Goal: Information Seeking & Learning: Compare options

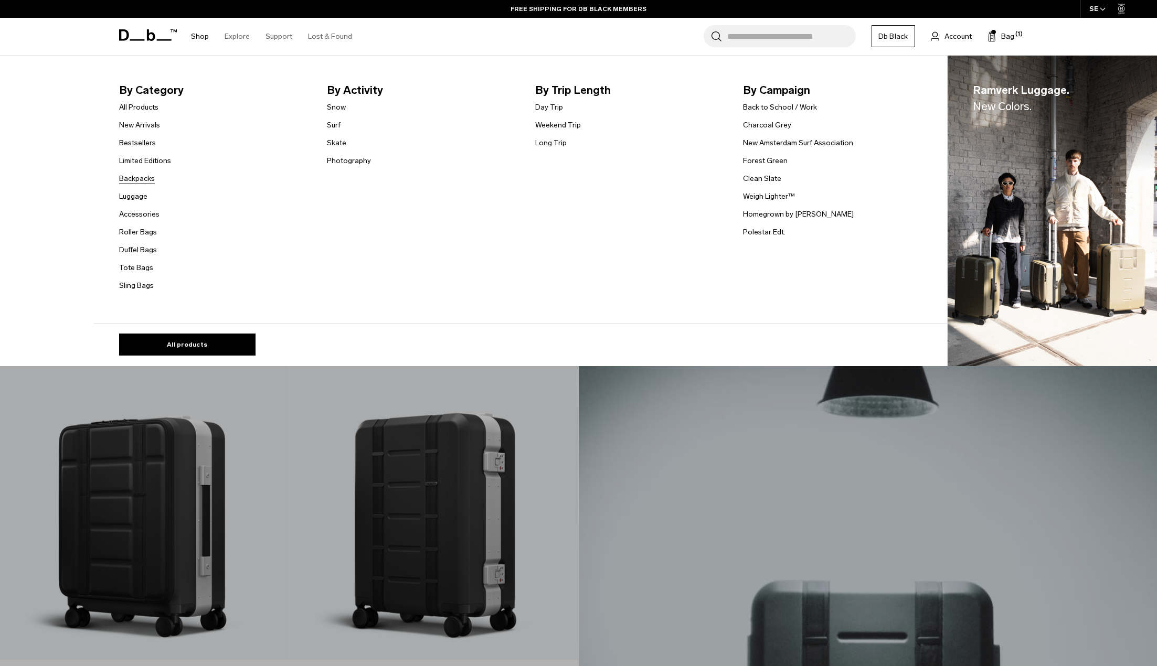
click at [136, 178] on link "Backpacks" at bounding box center [137, 178] width 36 height 11
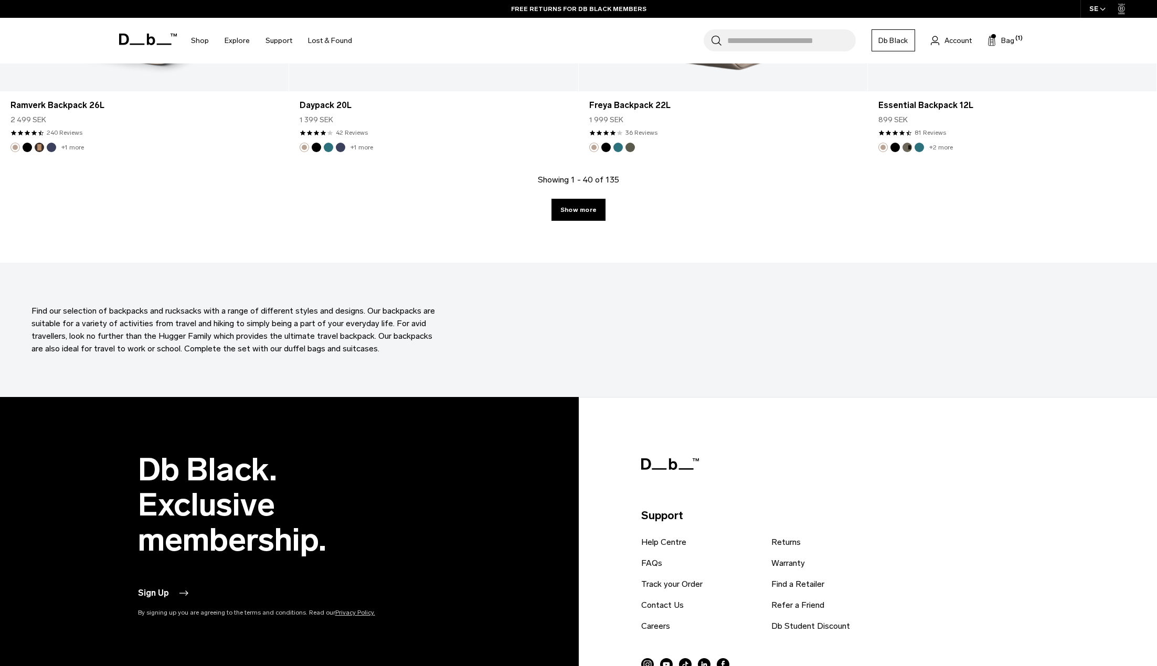
scroll to position [4145, 0]
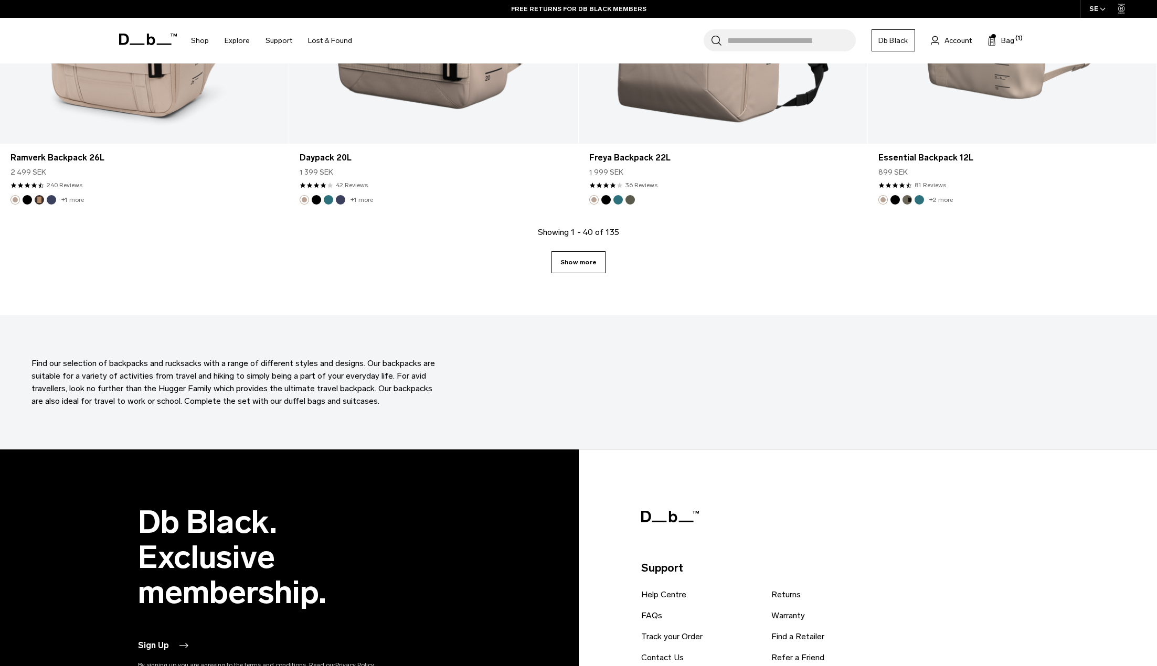
click at [576, 262] on link "Show more" at bounding box center [578, 262] width 54 height 22
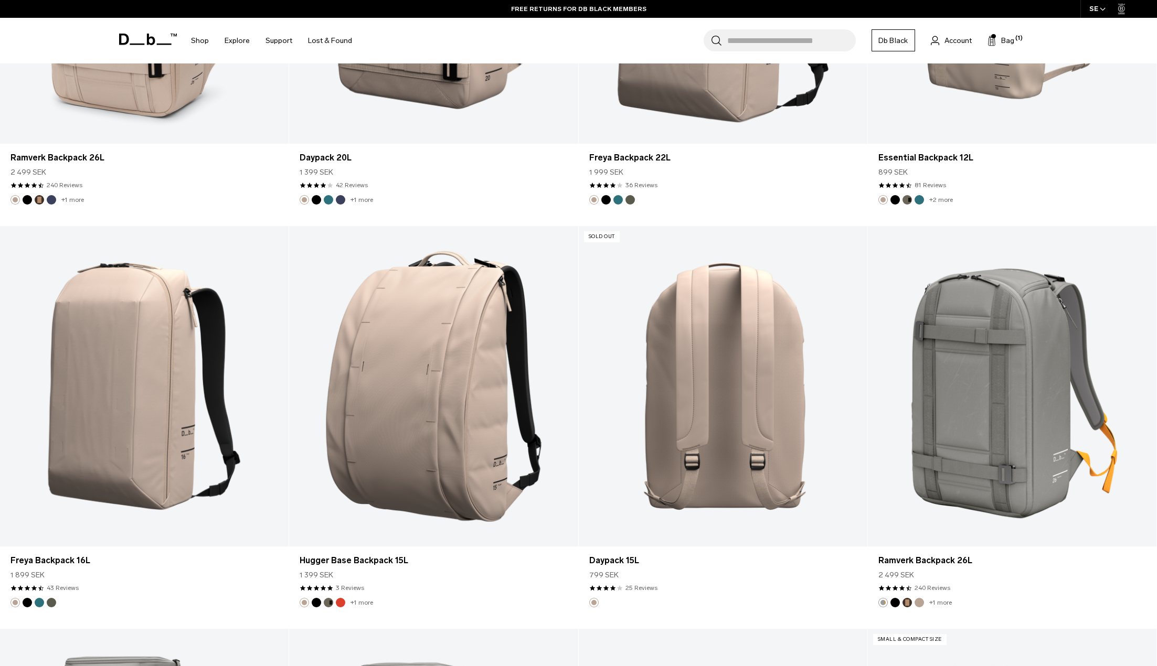
scroll to position [4250, 0]
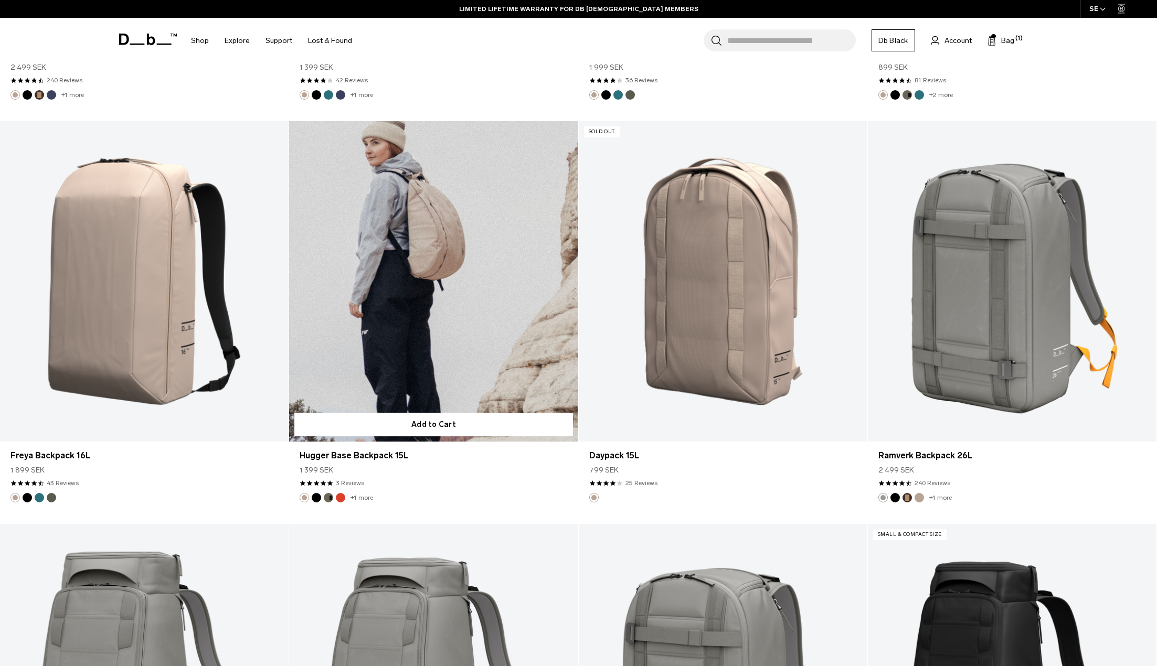
click at [412, 327] on link "Hugger Base Backpack 15L" at bounding box center [433, 281] width 289 height 321
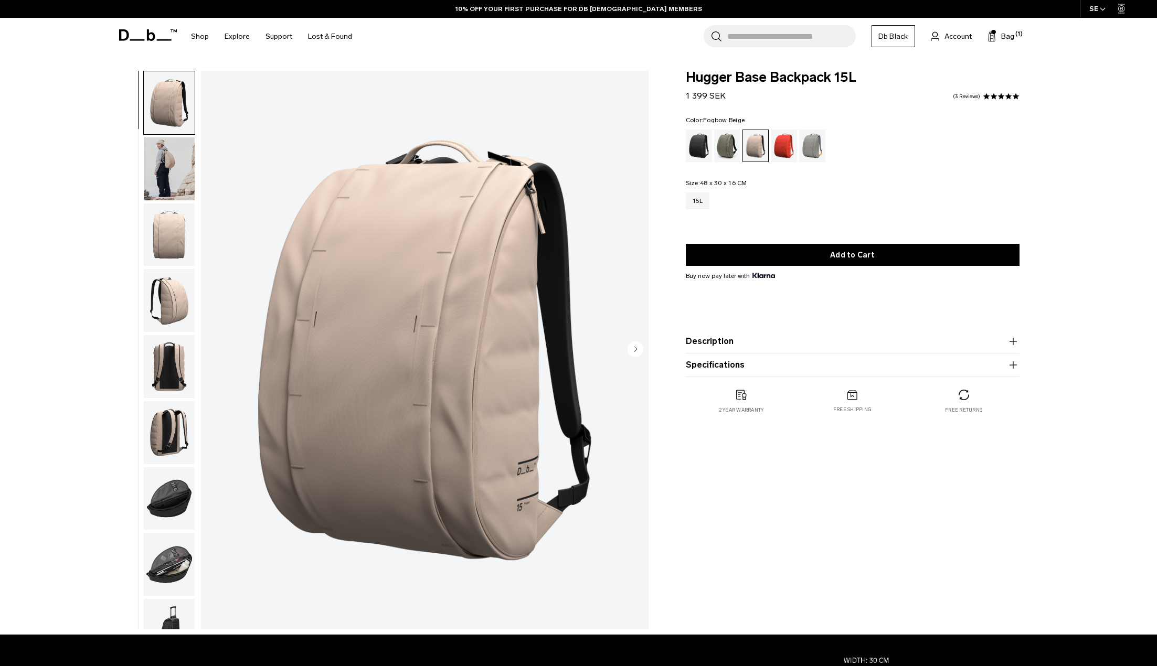
click at [1011, 368] on icon "button" at bounding box center [1013, 365] width 13 height 13
click at [161, 579] on img "button" at bounding box center [169, 564] width 51 height 63
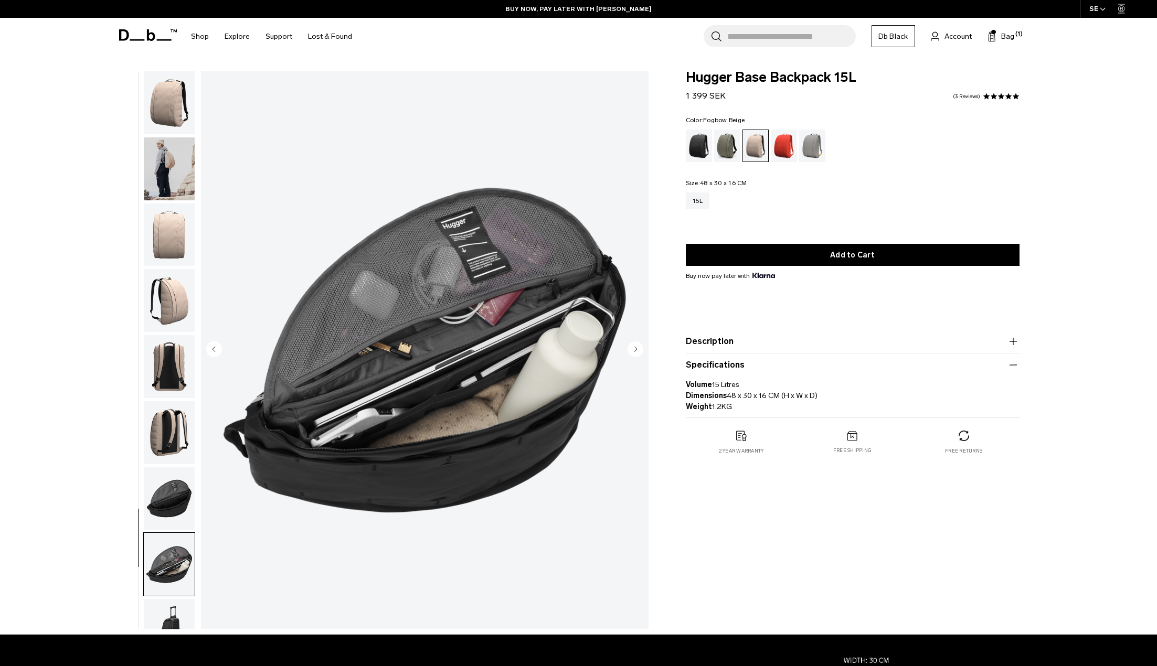
click at [142, 37] on icon at bounding box center [148, 35] width 58 height 12
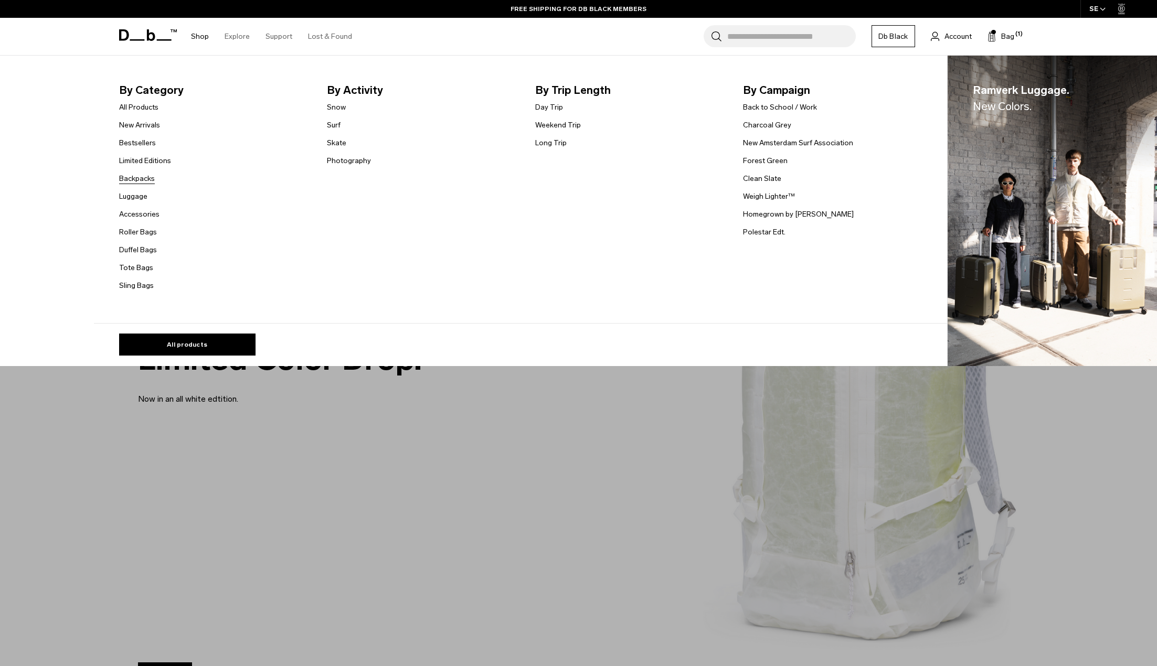
click at [141, 180] on link "Backpacks" at bounding box center [137, 178] width 36 height 11
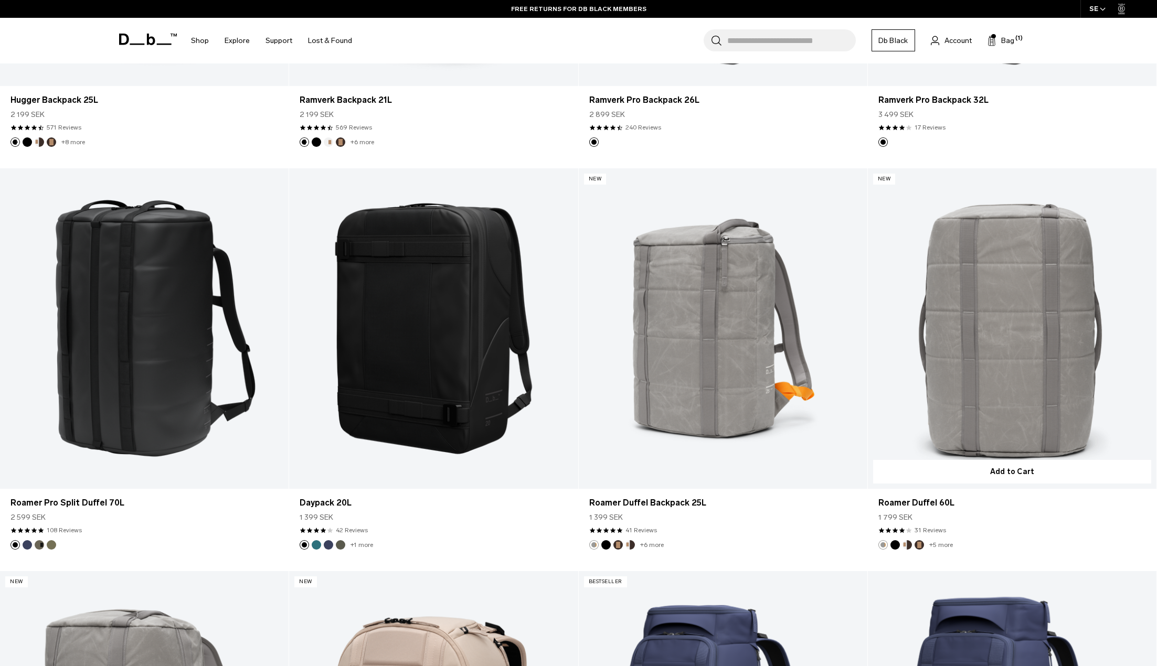
scroll to position [1836, 0]
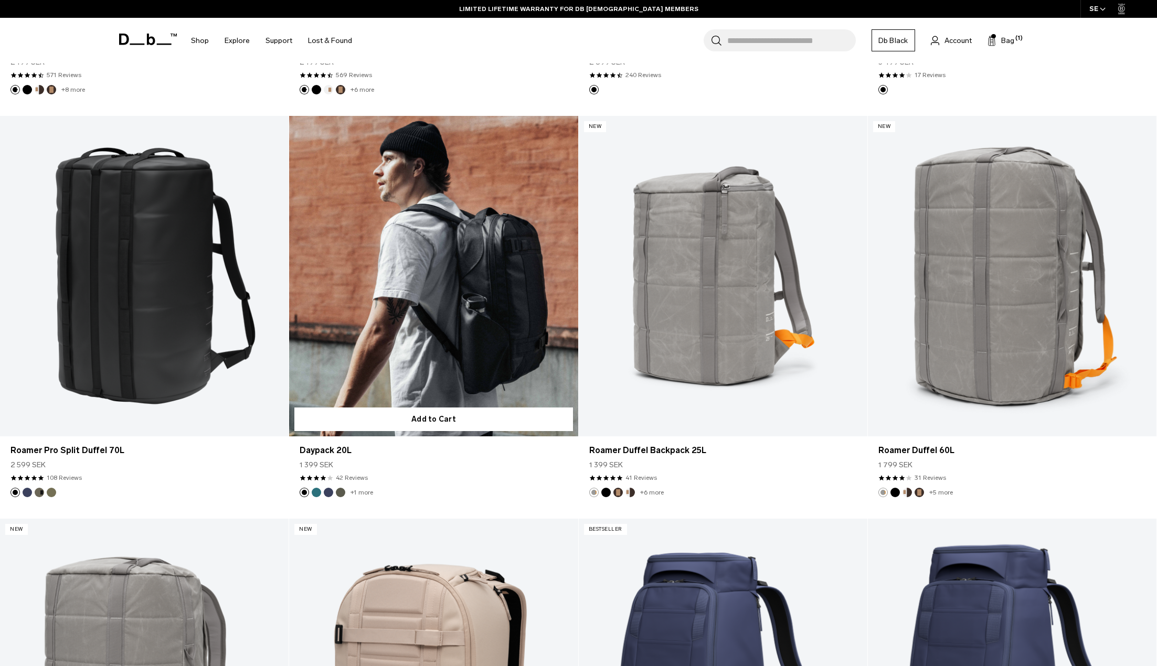
click at [432, 305] on link "Daypack 20L" at bounding box center [433, 276] width 289 height 321
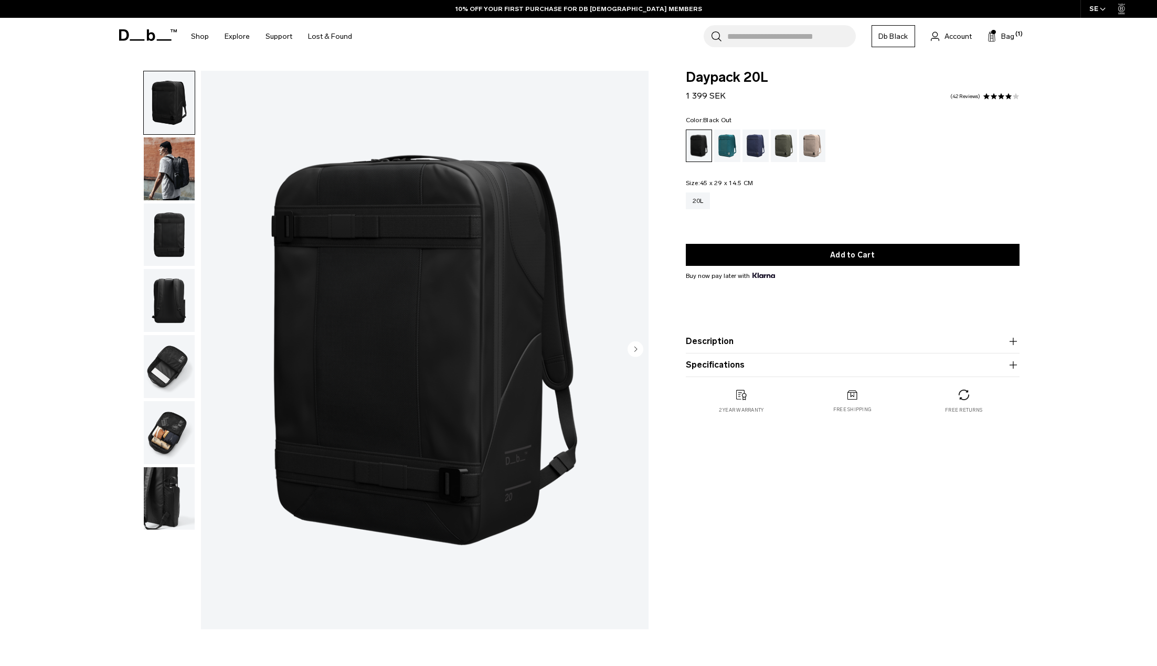
click at [161, 167] on img "button" at bounding box center [169, 168] width 51 height 63
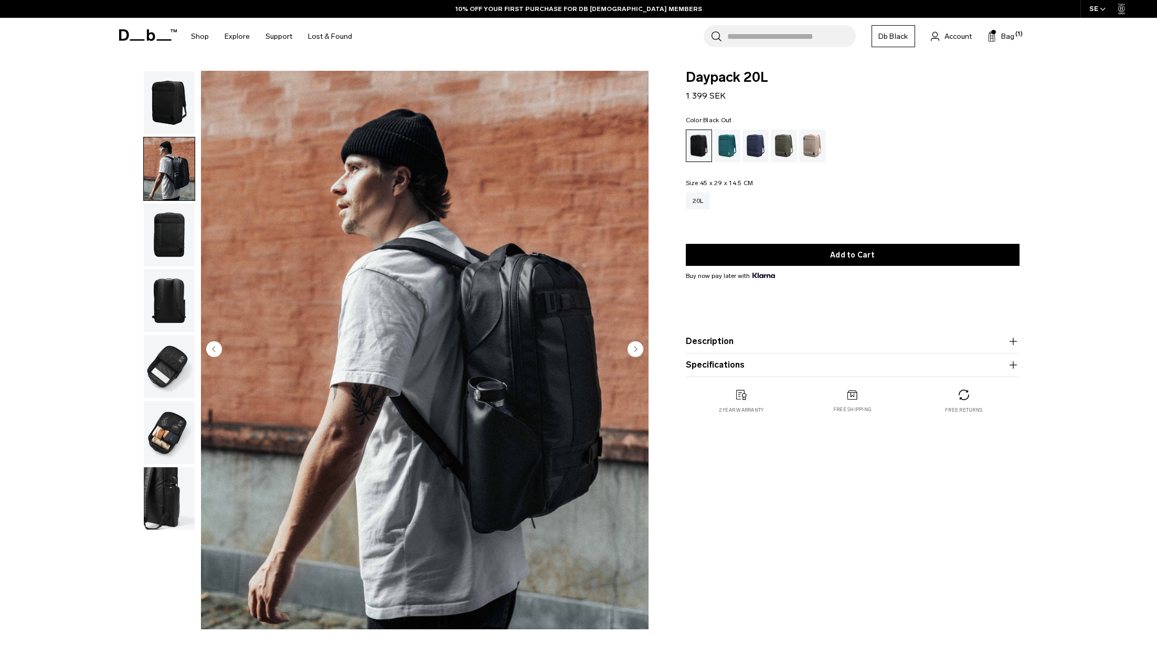
click at [169, 241] on img "button" at bounding box center [169, 235] width 51 height 63
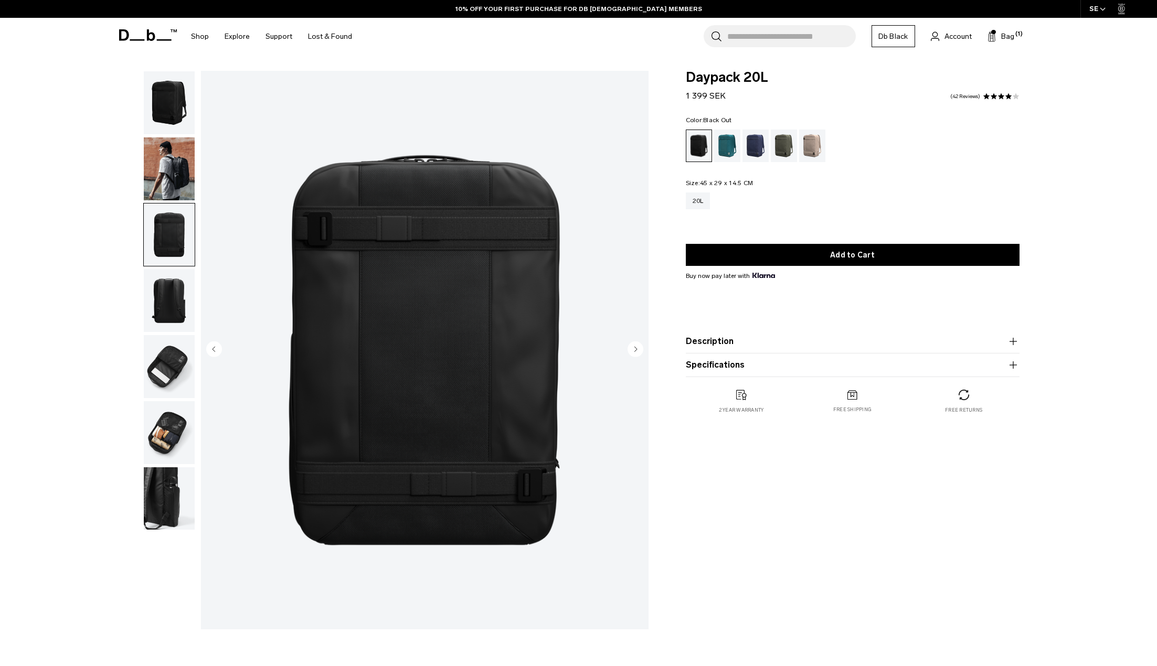
click at [169, 317] on img "button" at bounding box center [169, 300] width 51 height 63
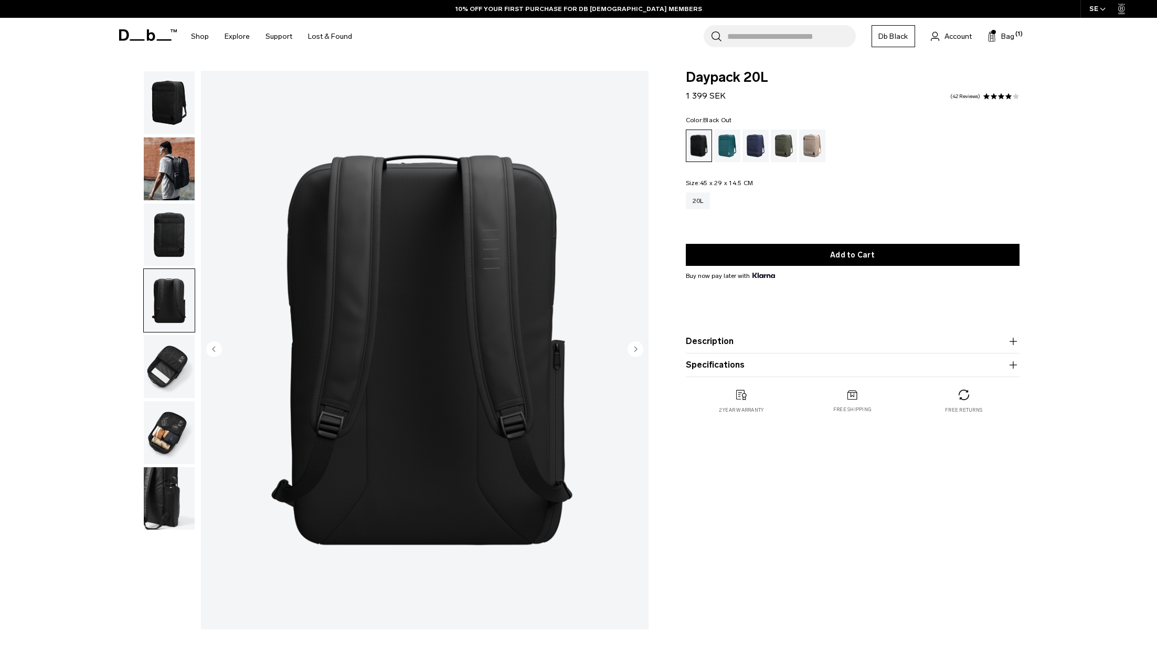
click at [163, 359] on img "button" at bounding box center [169, 366] width 51 height 63
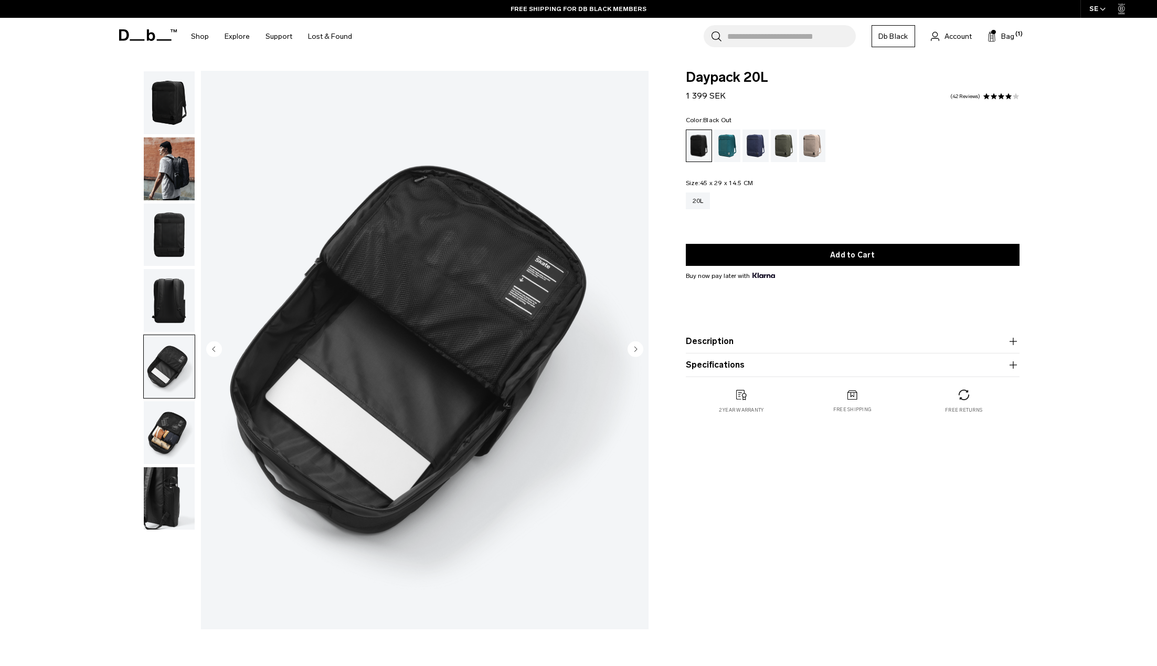
click at [169, 443] on img "button" at bounding box center [169, 432] width 51 height 63
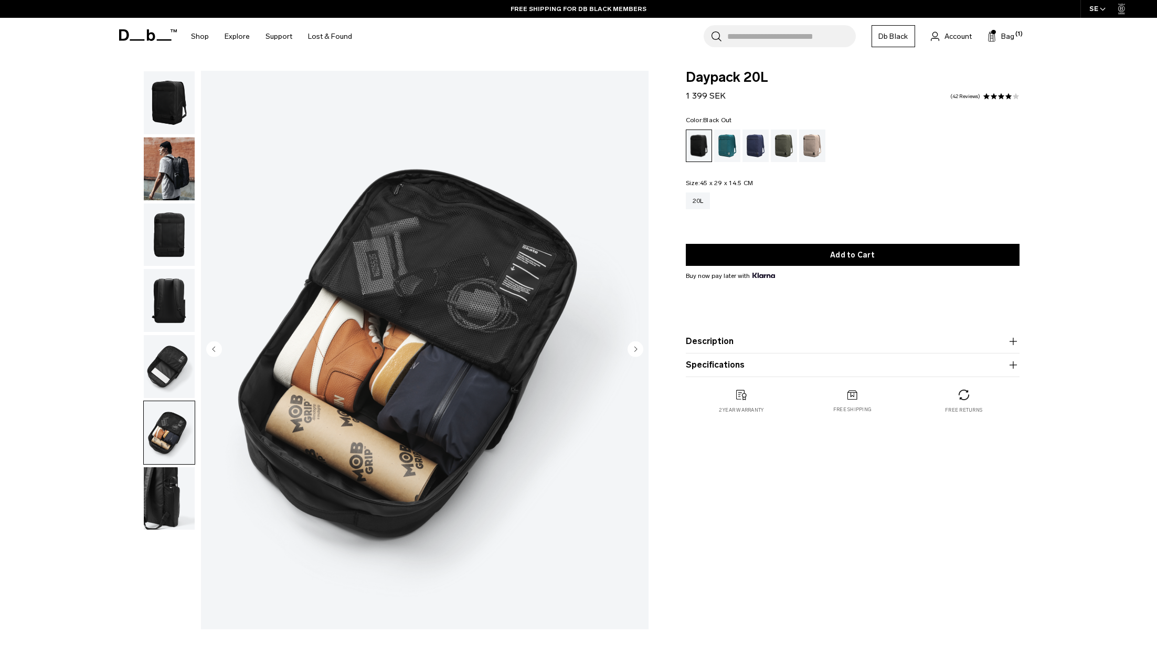
click at [1010, 371] on icon "button" at bounding box center [1013, 365] width 13 height 13
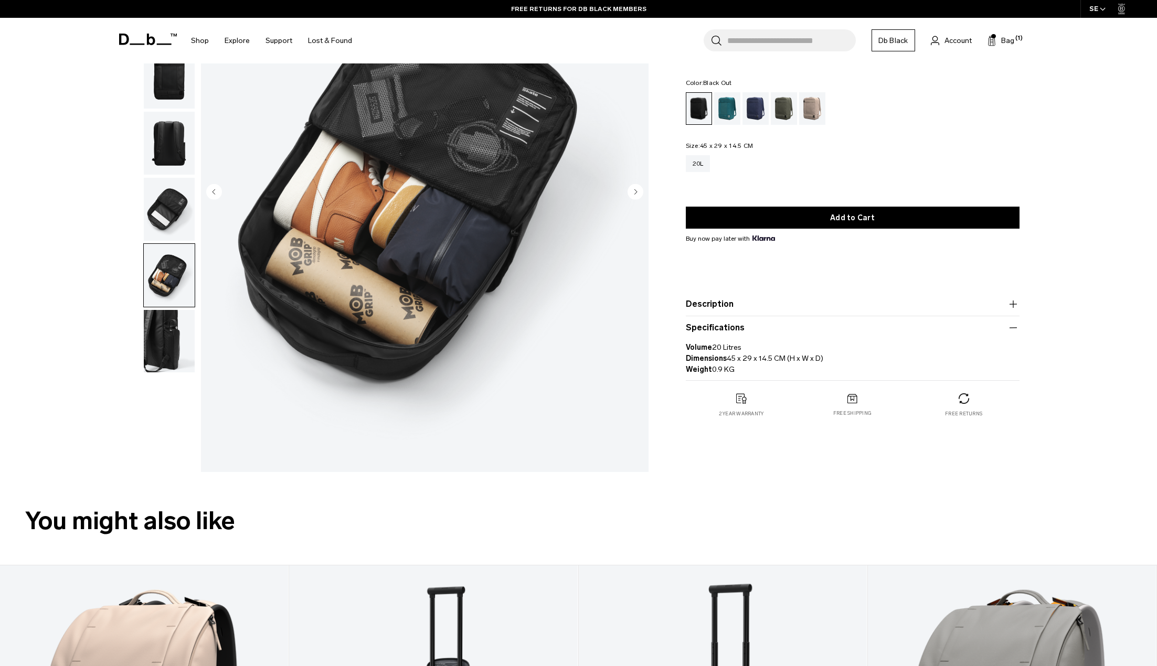
scroll to position [105, 0]
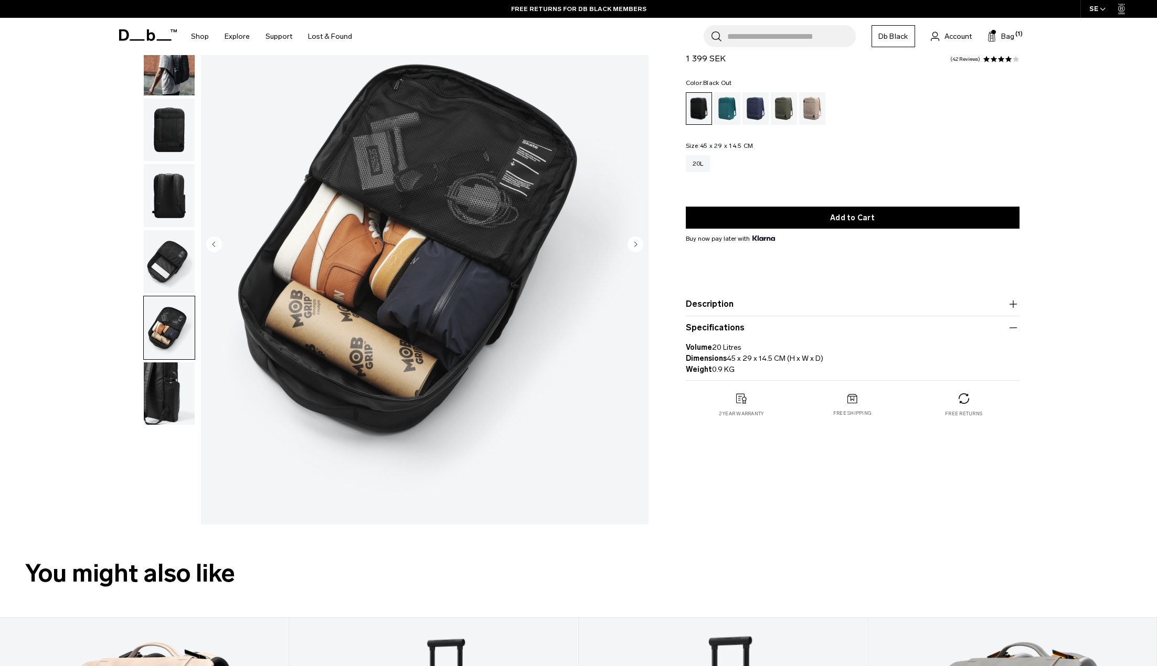
click at [166, 406] on img "button" at bounding box center [169, 394] width 51 height 63
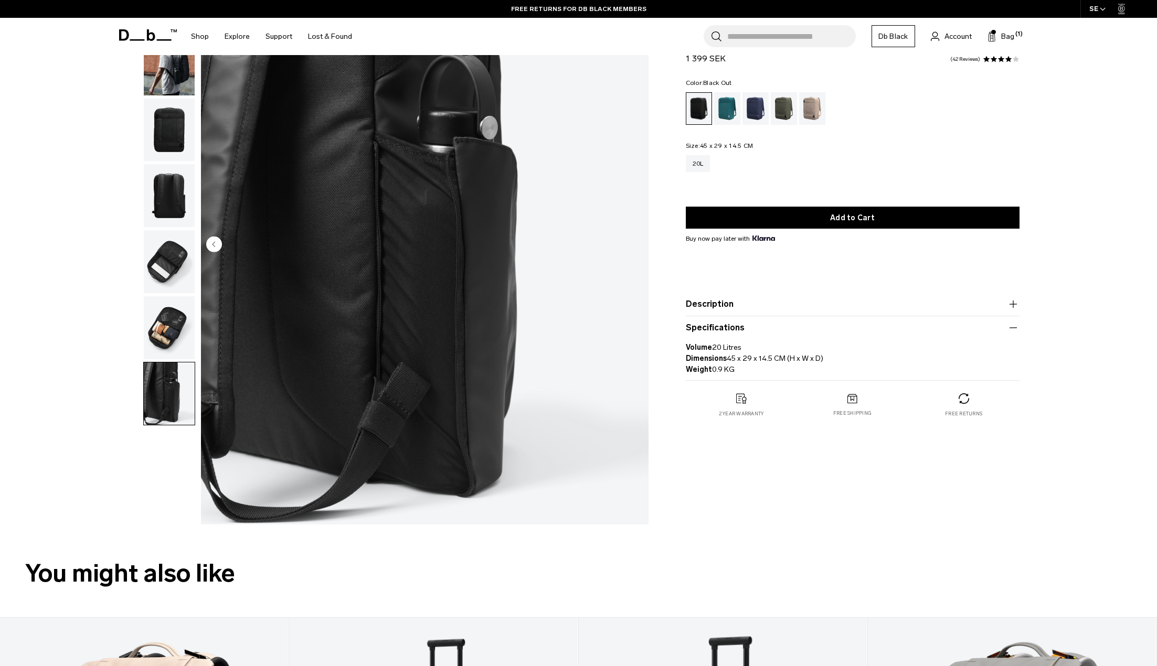
scroll to position [0, 0]
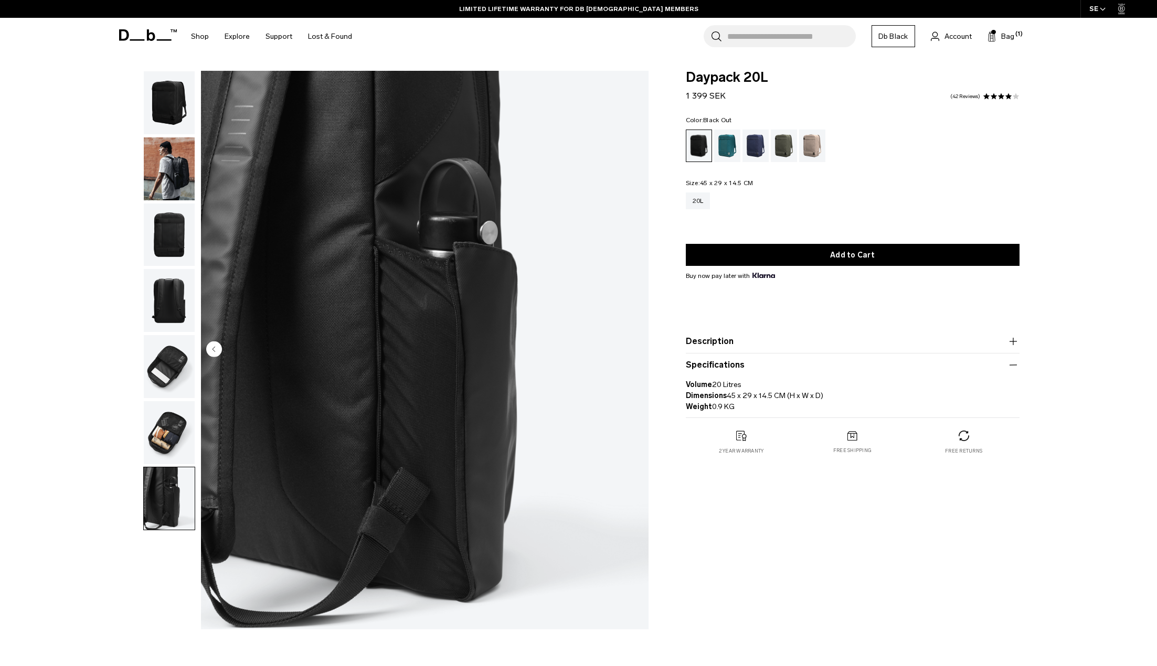
click at [176, 133] on img "button" at bounding box center [169, 102] width 51 height 63
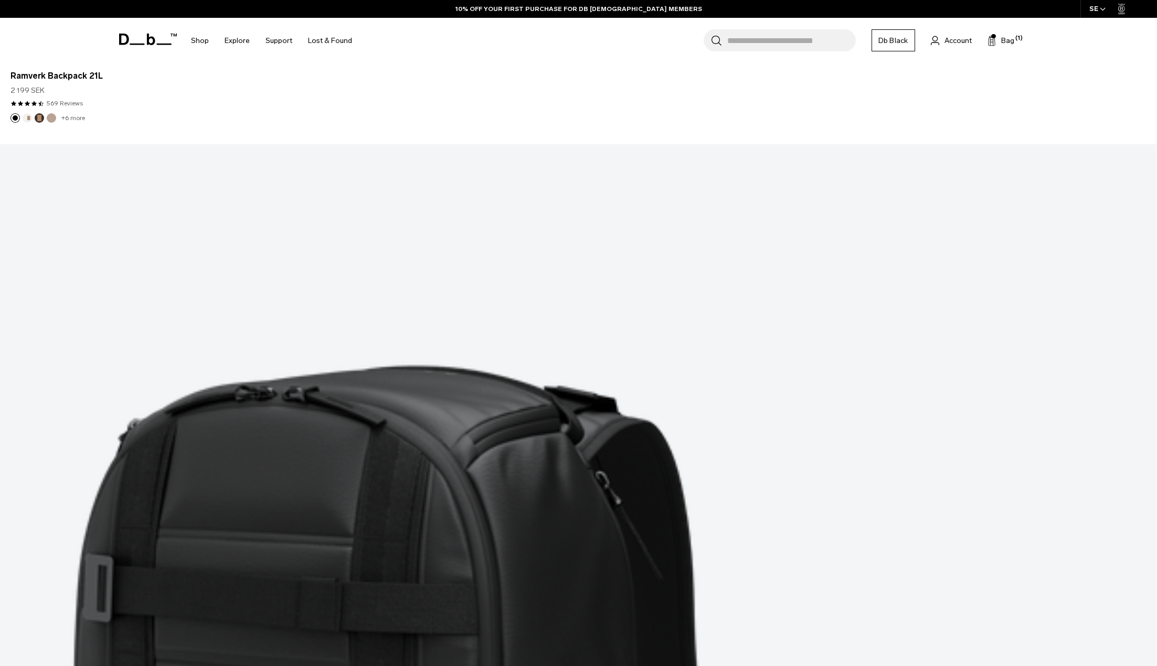
scroll to position [4192, 0]
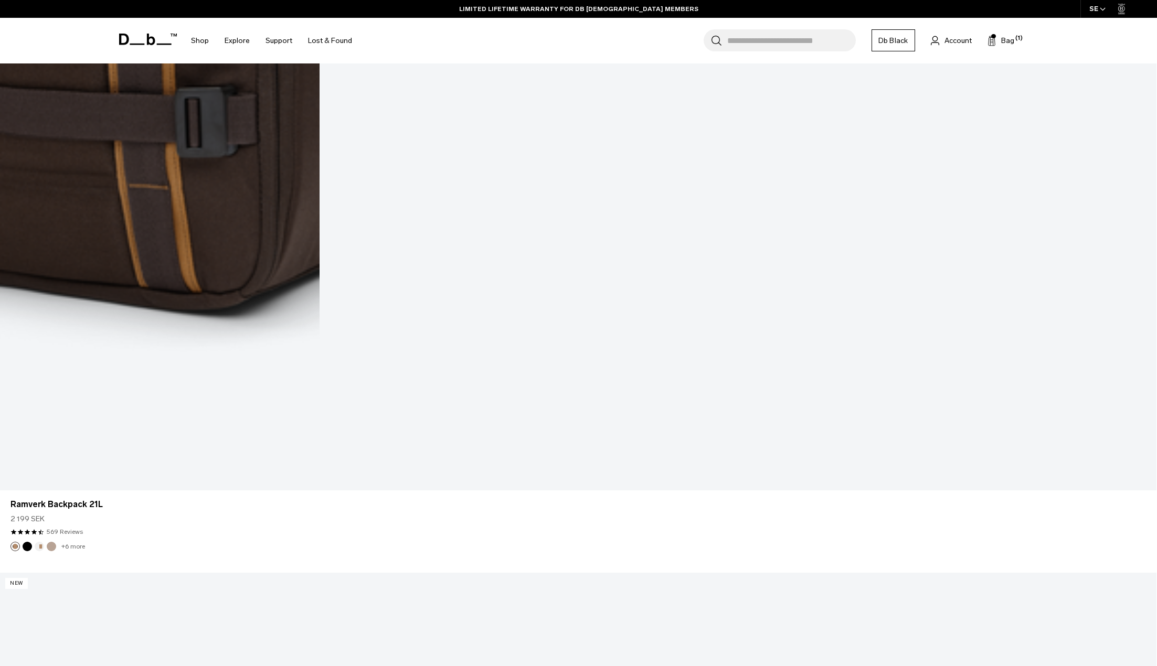
scroll to position [8022, 0]
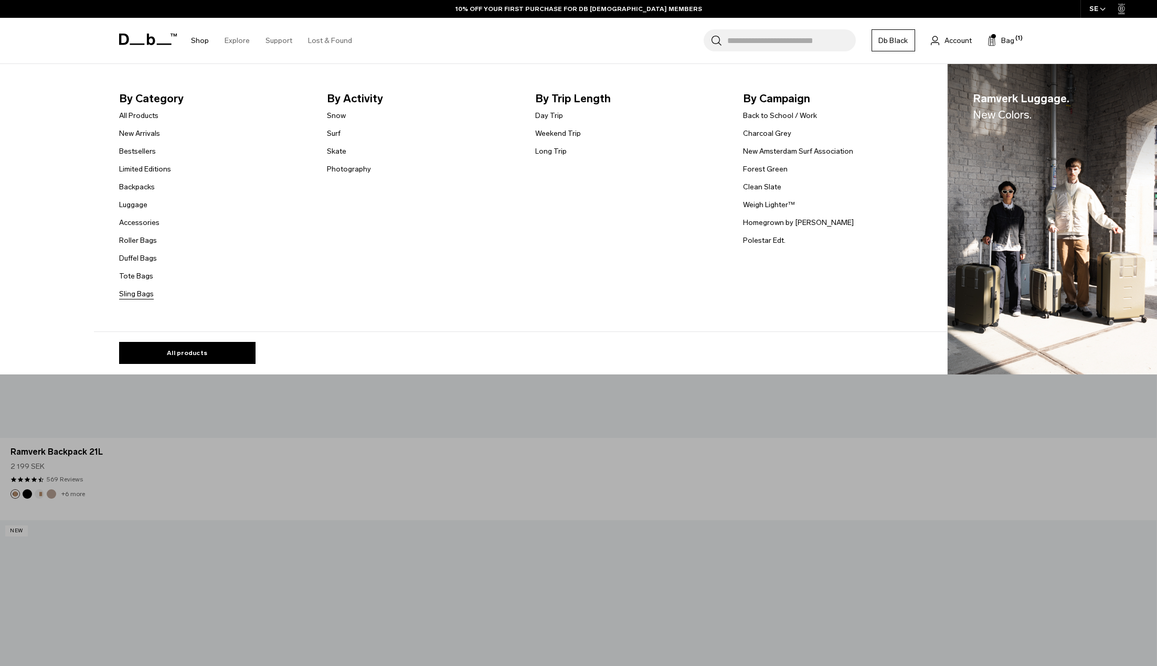
click at [140, 294] on link "Sling Bags" at bounding box center [136, 294] width 35 height 11
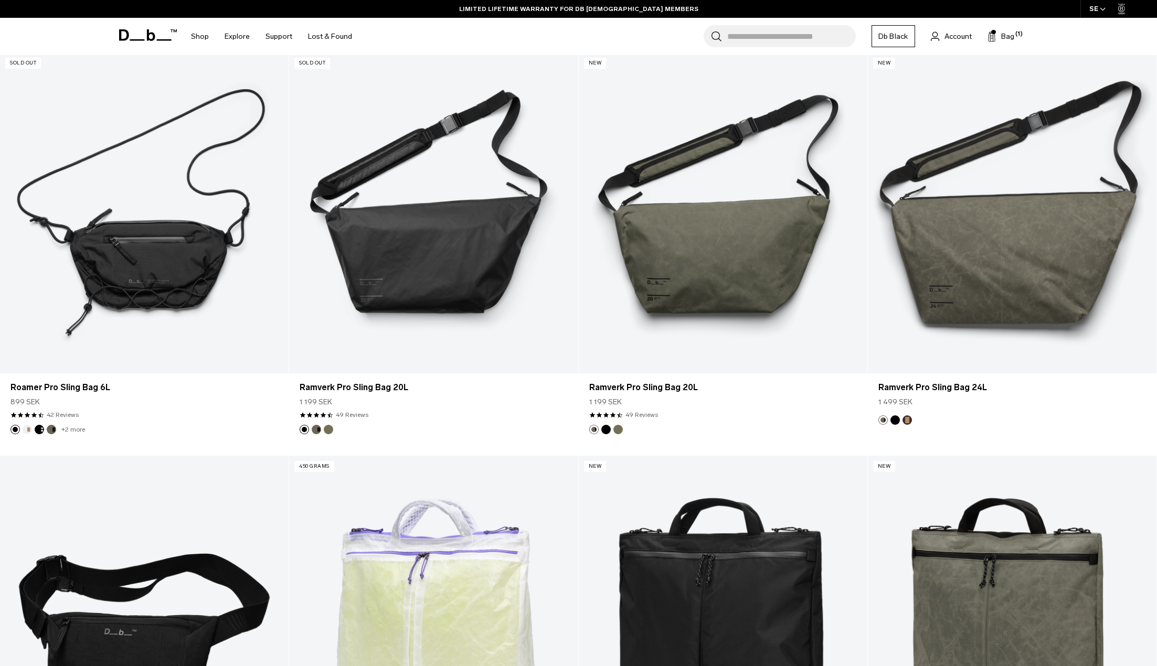
scroll to position [585, 0]
